Goal: Information Seeking & Learning: Check status

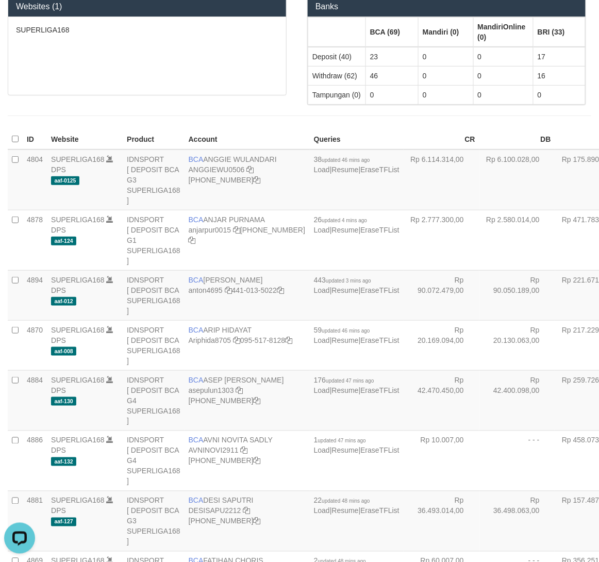
scroll to position [1124, 0]
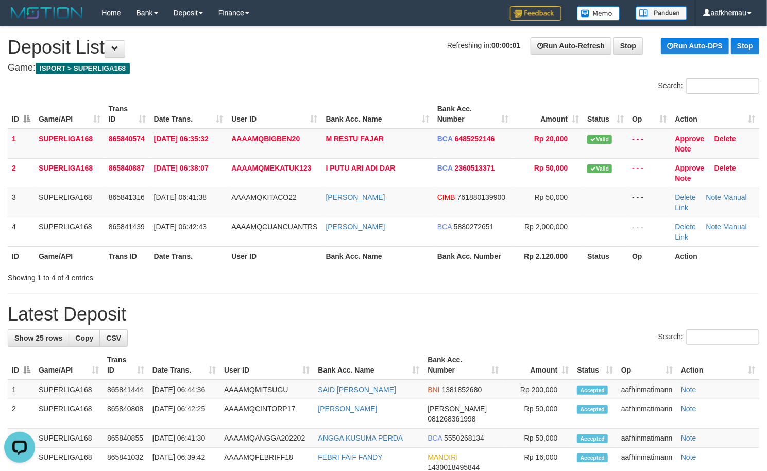
drag, startPoint x: 308, startPoint y: 46, endPoint x: 314, endPoint y: 43, distance: 7.2
click at [310, 45] on h1 "Refreshing in: 00:00:01 Run Auto-Refresh Stop Run Auto-DPS Stop Deposit List" at bounding box center [384, 47] width 752 height 21
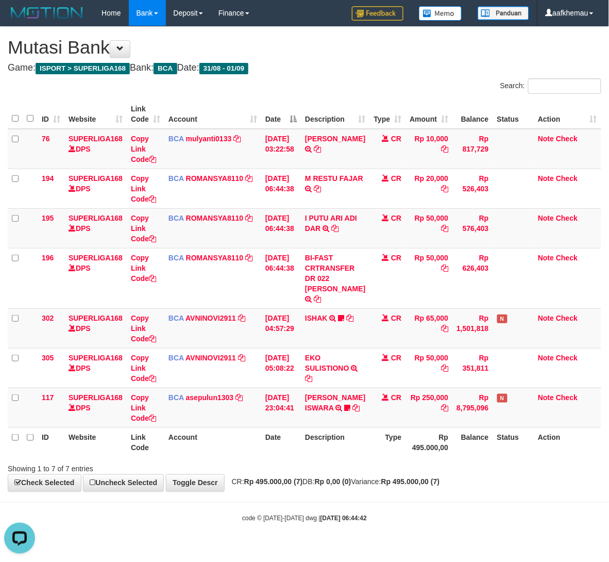
click at [408, 505] on body "Toggle navigation Home Bank Account List Load By Website Group [ISPORT] SUPERLI…" at bounding box center [304, 274] width 609 height 549
click at [412, 474] on div "Showing 1 to 7 of 7 entries" at bounding box center [304, 467] width 609 height 14
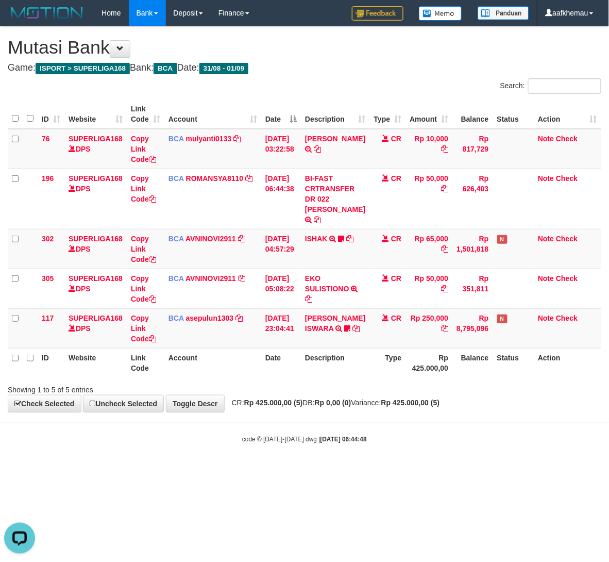
click at [423, 426] on body "Toggle navigation Home Bank Account List Load By Website Group [ISPORT] SUPERLI…" at bounding box center [304, 234] width 609 height 469
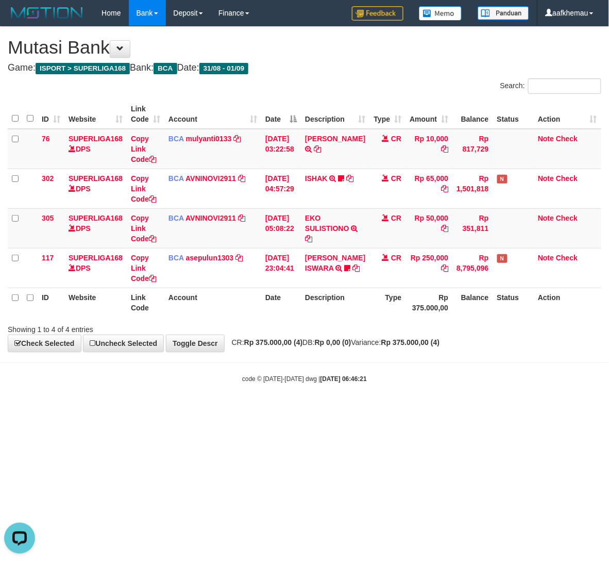
drag, startPoint x: 274, startPoint y: 363, endPoint x: 277, endPoint y: 355, distance: 8.1
click at [277, 357] on body "Toggle navigation Home Bank Account List Load By Website Group [ISPORT] SUPERLI…" at bounding box center [304, 204] width 609 height 409
click at [442, 409] on html "Toggle navigation Home Bank Account List Load By Website Group [ISPORT] SUPERLI…" at bounding box center [304, 204] width 609 height 409
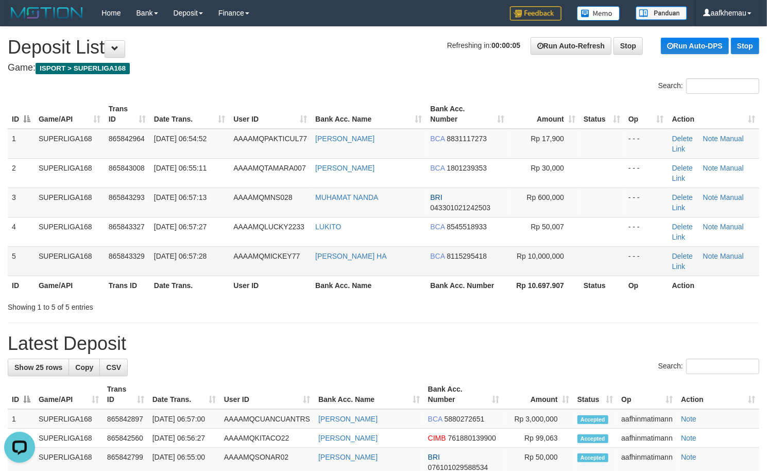
copy tr "[PERSON_NAME] HA"
drag, startPoint x: 338, startPoint y: 258, endPoint x: 309, endPoint y: 261, distance: 29.0
click at [309, 261] on tr "5 SUPERLIGA168 865843329 [DATE] 06:57:28 AAAAMQMICKEY77 RAHMI SYAHFITRI HA BCA …" at bounding box center [384, 260] width 752 height 29
